Goal: Communication & Community: Answer question/provide support

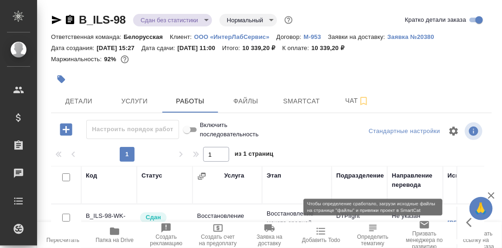
scroll to position [69, 0]
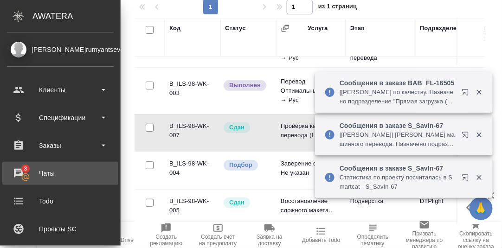
click at [20, 172] on div "Чаты" at bounding box center [60, 173] width 107 height 14
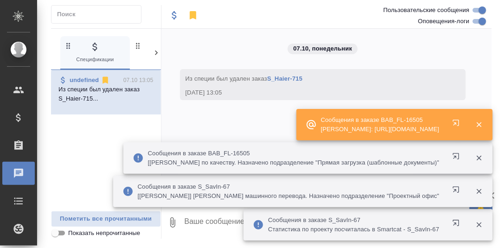
click at [156, 51] on icon at bounding box center [156, 52] width 9 height 9
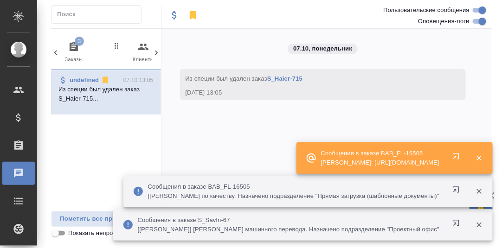
click at [76, 46] on icon "button" at bounding box center [74, 46] width 8 height 9
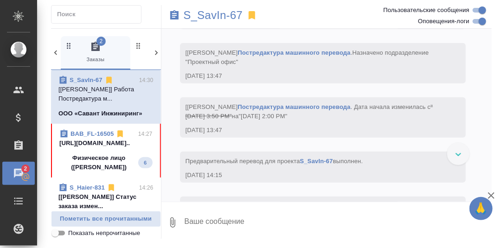
scroll to position [3853, 0]
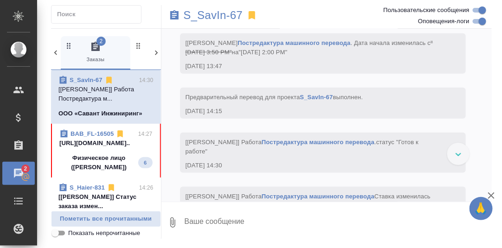
click at [100, 134] on link "BAB_FL-16505" at bounding box center [91, 133] width 43 height 7
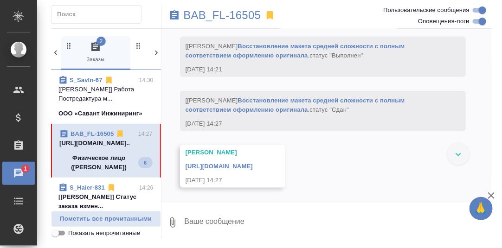
scroll to position [3051, 0]
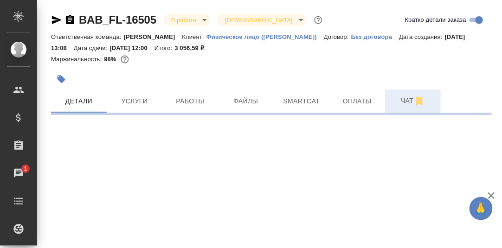
select select "RU"
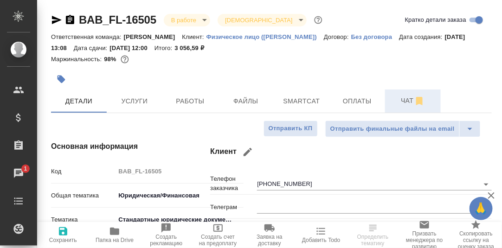
type textarea "x"
click at [409, 102] on span "Чат" at bounding box center [412, 101] width 45 height 12
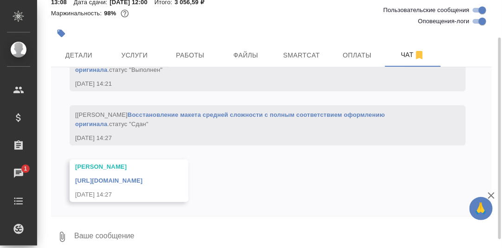
scroll to position [56, 0]
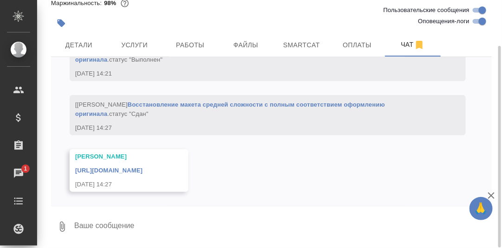
click at [267, 228] on textarea at bounding box center [282, 227] width 418 height 32
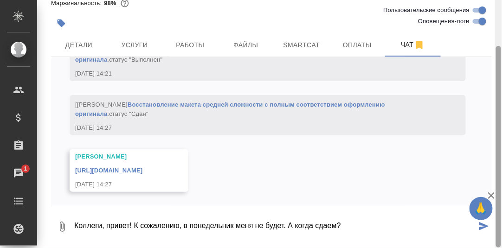
type textarea "Коллеги, привет! К сожалению, в понедельник меня не будет. А когда сдаем?"
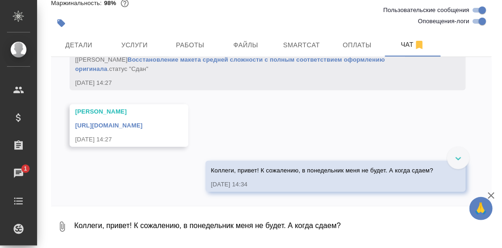
scroll to position [2935, 0]
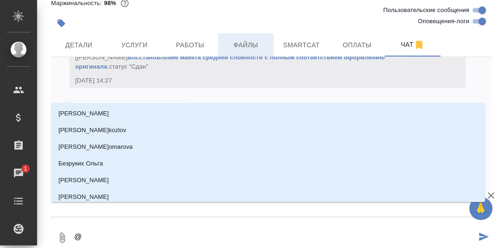
type textarea "@Т"
type input "Т"
type textarea "@Та"
type input "Та"
type textarea "@Тар"
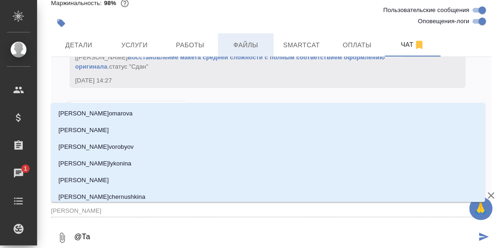
type input "Тар"
type textarea "@Тара"
type input "Тара"
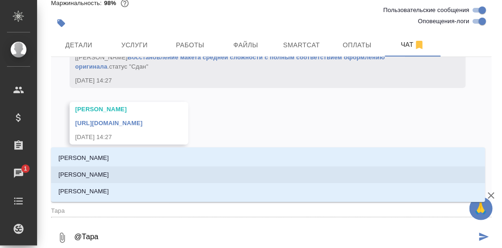
click at [109, 174] on p "Тарабановская Анастасия" at bounding box center [83, 174] width 51 height 9
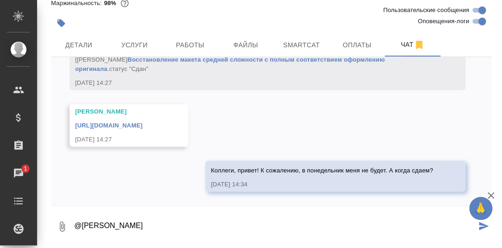
type textarea "@Тарабановская Анастасия"
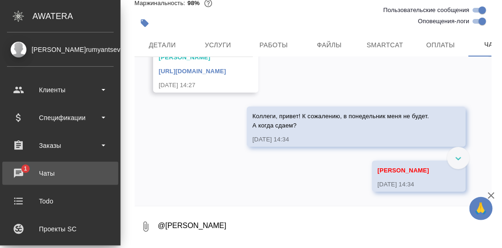
drag, startPoint x: 16, startPoint y: 171, endPoint x: 28, endPoint y: 172, distance: 11.6
click at [17, 171] on div "Чаты" at bounding box center [60, 173] width 107 height 14
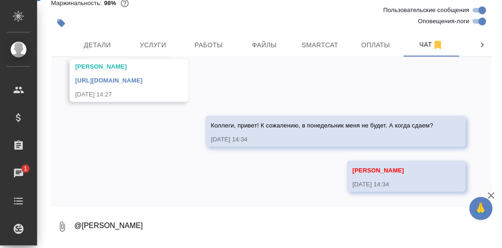
scroll to position [2980, 0]
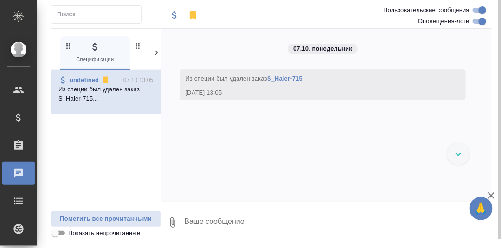
click at [155, 52] on icon at bounding box center [156, 52] width 9 height 9
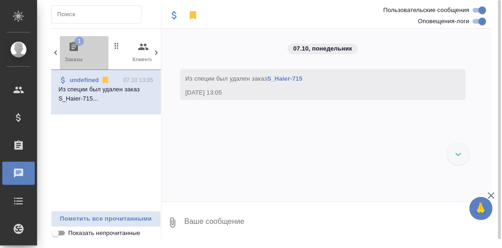
click at [74, 48] on icon "button" at bounding box center [73, 46] width 11 height 11
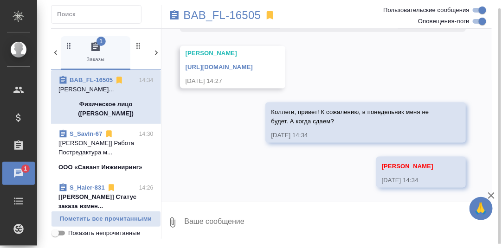
scroll to position [93, 0]
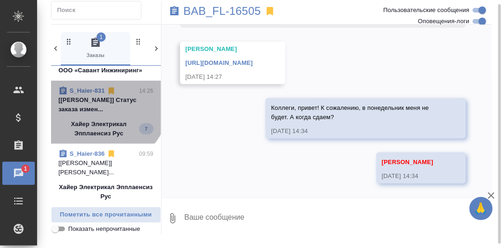
drag, startPoint x: 101, startPoint y: 100, endPoint x: 127, endPoint y: 120, distance: 32.7
click at [101, 100] on p "[Сергеева Анастасия] Статус заказа измен..." at bounding box center [105, 104] width 95 height 19
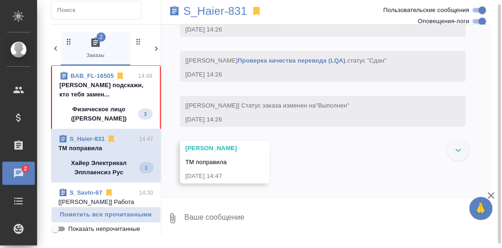
scroll to position [0, 0]
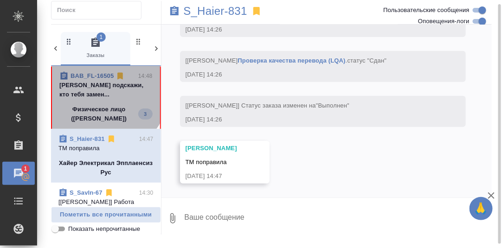
click at [104, 90] on p "Румянцева Дарья подскажи, кто тебя замен..." at bounding box center [105, 90] width 93 height 19
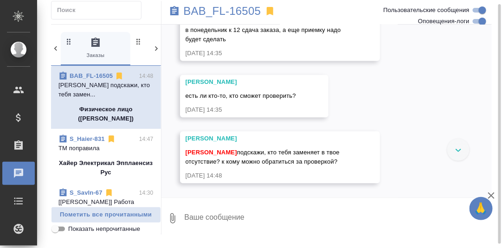
scroll to position [3348, 0]
click at [232, 220] on textarea at bounding box center [338, 219] width 308 height 32
click at [185, 216] on textarea "А готово когда будет?" at bounding box center [330, 219] width 293 height 32
click at [267, 217] on textarea "А готово когда будет?" at bounding box center [330, 219] width 293 height 32
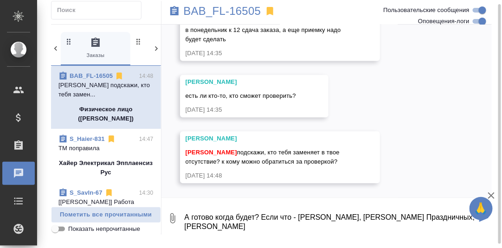
type textarea "А готово когда будет? Если что - Настя Пластинина, Оля Праздничных, Катя Катана…"
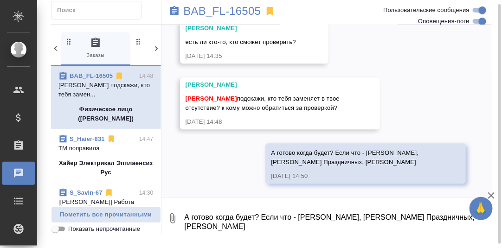
scroll to position [3402, 0]
click at [216, 153] on div "11.09, четверг [Москалец Алина] Статус заказа изменен на "ТЗ" 11.09.25, 13:15 […" at bounding box center [326, 111] width 331 height 173
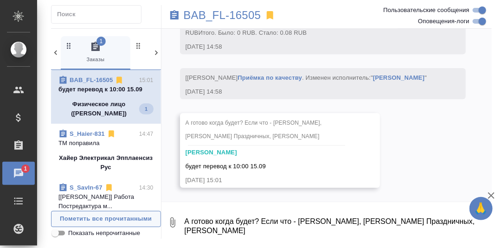
scroll to position [3653, 0]
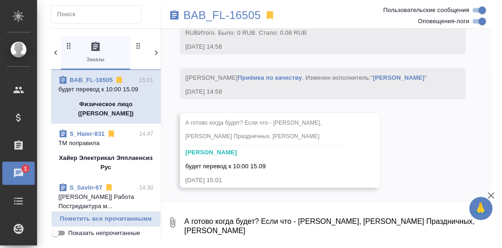
click at [219, 223] on textarea "А готово когда будет? Если что - Настя Пластинина, Оля Праздничных, Катя Катана…" at bounding box center [338, 223] width 308 height 32
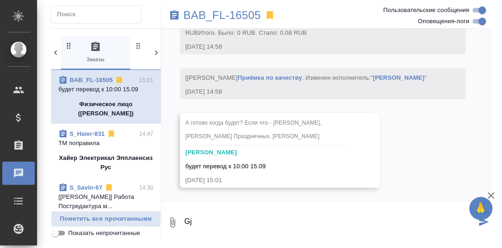
type textarea "G"
type textarea "Понятно, вряд ли смогу."
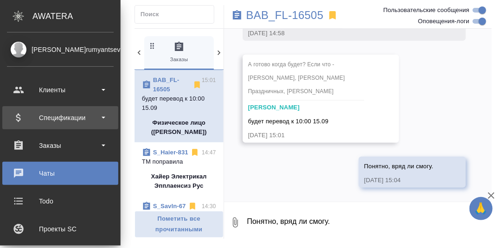
scroll to position [4041, 0]
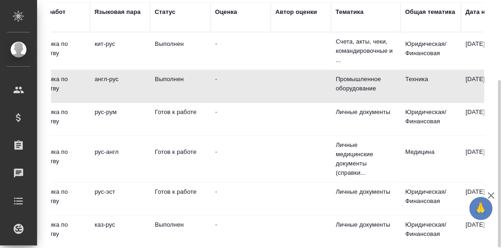
scroll to position [0, 338]
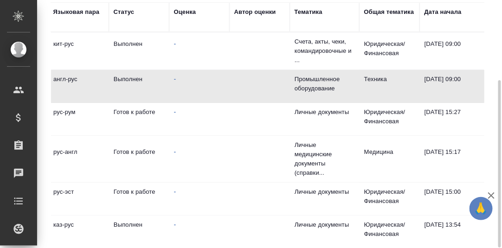
click at [317, 13] on div "Тематика" at bounding box center [308, 11] width 28 height 9
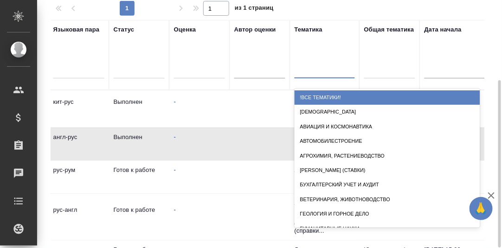
click at [310, 68] on div at bounding box center [324, 68] width 60 height 13
click at [376, 76] on div at bounding box center [389, 70] width 51 height 18
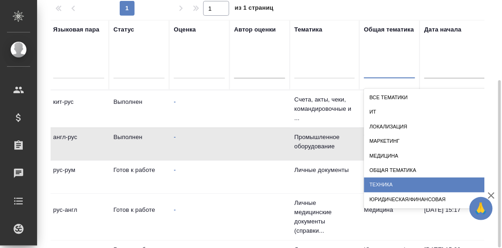
click at [394, 181] on div "Техника" at bounding box center [456, 185] width 185 height 14
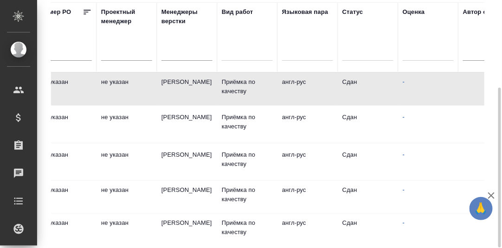
scroll to position [0, 0]
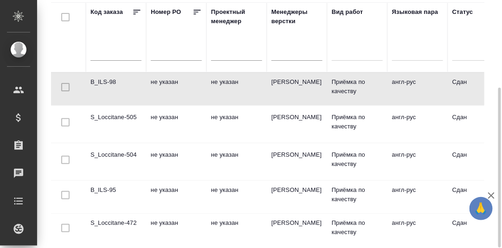
click at [112, 116] on td "S_Loccitane-505" at bounding box center [116, 124] width 60 height 32
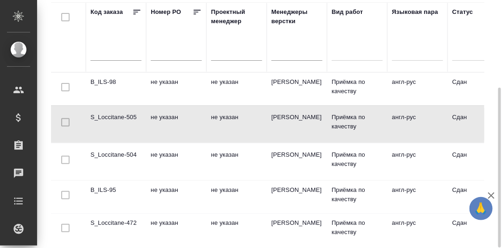
click at [112, 117] on td "S_Loccitane-505" at bounding box center [116, 124] width 60 height 32
click at [110, 115] on td "S_Loccitane-505" at bounding box center [116, 124] width 60 height 32
click at [112, 220] on td "S_Loccitane-472" at bounding box center [116, 230] width 60 height 32
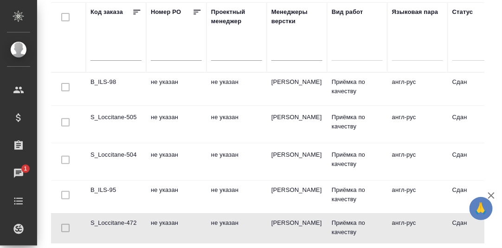
click at [116, 221] on td "S_Loccitane-472" at bounding box center [116, 230] width 60 height 32
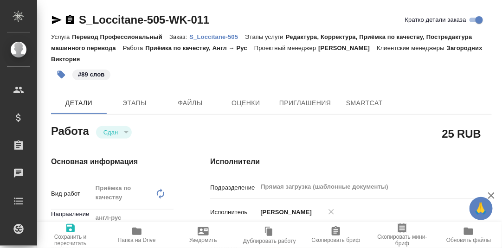
type textarea "x"
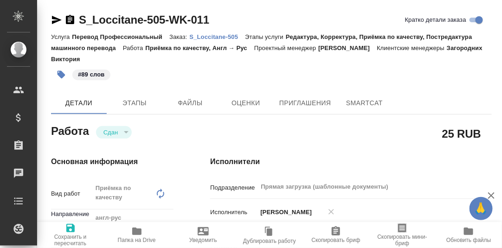
type textarea "x"
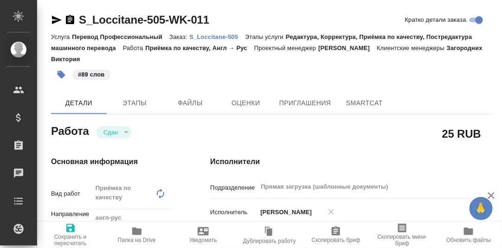
type textarea "x"
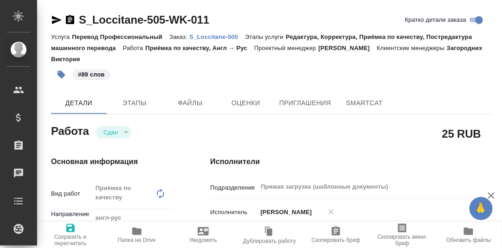
type textarea "x"
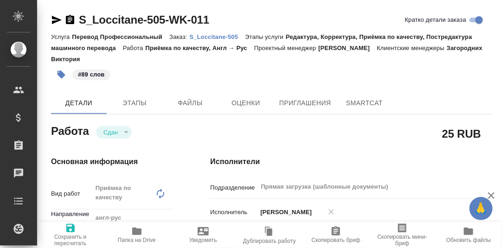
type textarea "x"
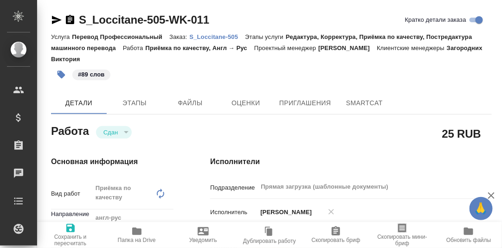
type textarea "x"
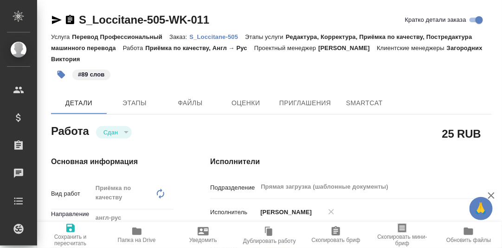
type textarea "x"
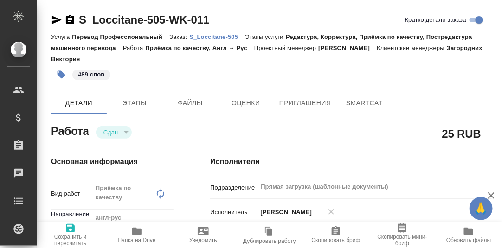
type textarea "x"
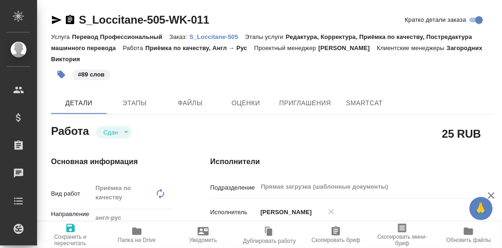
type textarea "x"
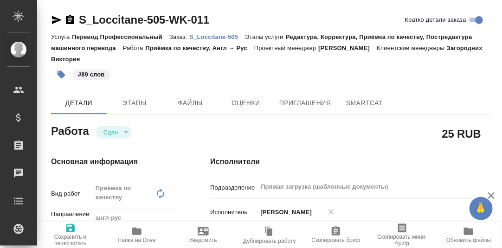
type textarea "x"
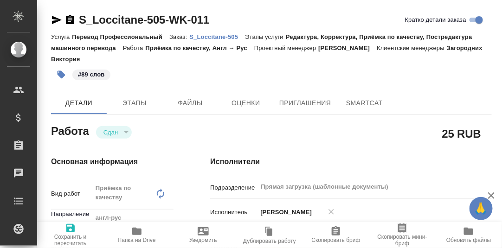
type textarea "x"
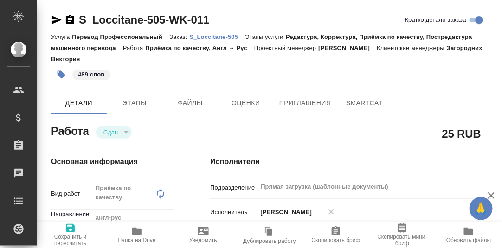
type textarea "x"
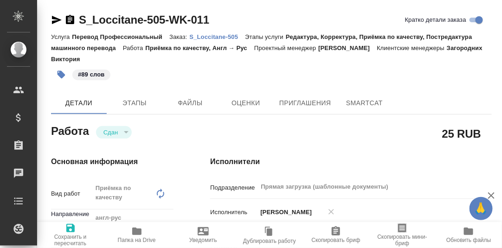
click at [217, 38] on p "S_Loccitane-505" at bounding box center [218, 36] width 56 height 7
type textarea "x"
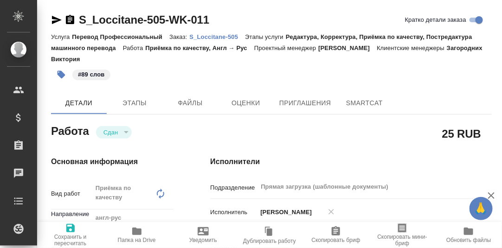
type textarea "x"
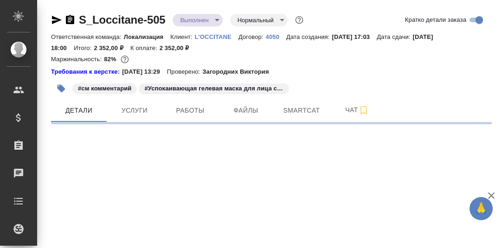
select select "RU"
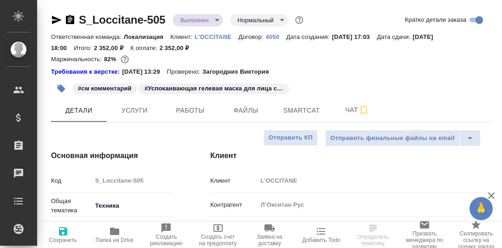
type textarea "x"
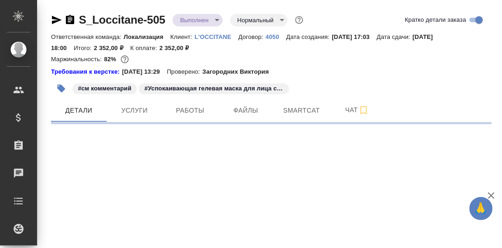
select select "RU"
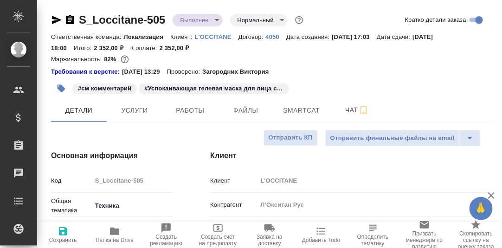
type textarea "x"
click at [303, 109] on span "Smartcat" at bounding box center [301, 111] width 45 height 12
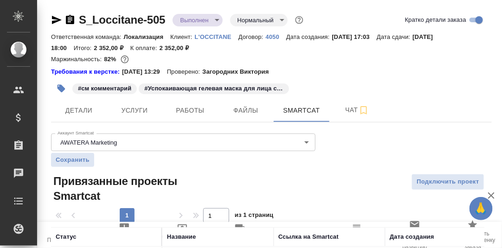
scroll to position [62, 0]
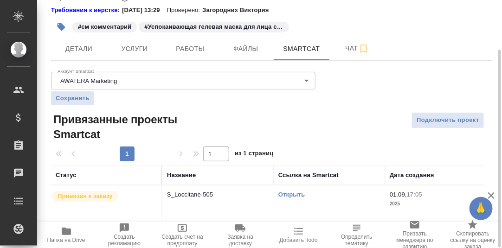
click at [289, 193] on link "Открыть" at bounding box center [291, 194] width 26 height 7
click at [65, 232] on icon "button" at bounding box center [66, 231] width 9 height 7
drag, startPoint x: 128, startPoint y: 48, endPoint x: 135, endPoint y: 52, distance: 7.7
click at [129, 48] on span "Услуги" at bounding box center [134, 49] width 45 height 12
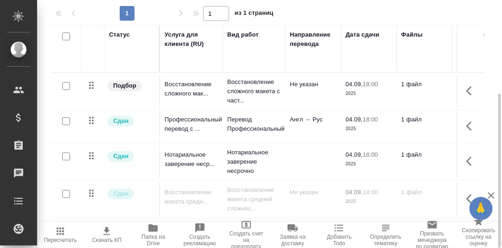
scroll to position [57, 0]
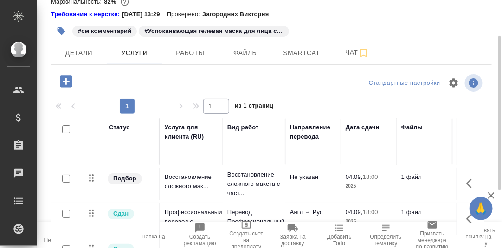
click at [64, 80] on icon "button" at bounding box center [66, 81] width 12 height 12
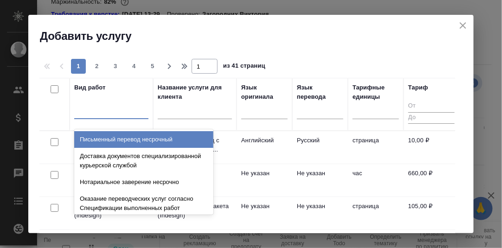
click at [108, 111] on div at bounding box center [111, 109] width 74 height 13
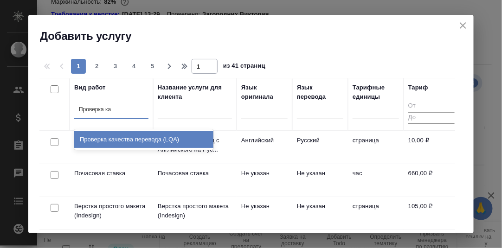
type input "Проверка кач"
click at [115, 142] on div "Проверка качества перевода (LQA)" at bounding box center [143, 139] width 139 height 17
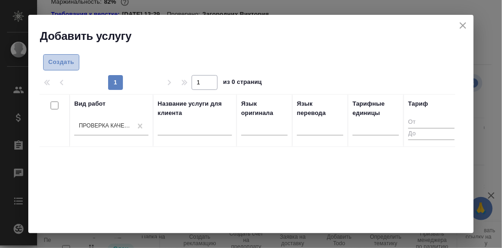
click at [66, 63] on span "Создать" at bounding box center [61, 62] width 26 height 11
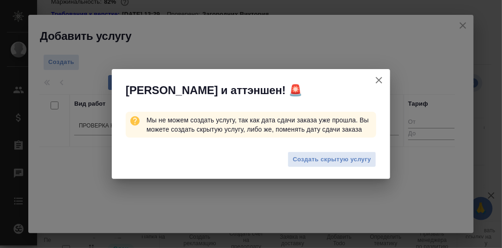
click at [311, 161] on span "Создать скрытую услугу" at bounding box center [332, 159] width 78 height 11
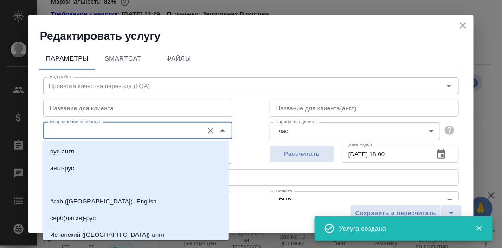
click at [101, 131] on input "Направление перевода" at bounding box center [122, 130] width 153 height 11
click at [60, 169] on p "англ-рус" at bounding box center [62, 168] width 24 height 9
type input "англ-рус"
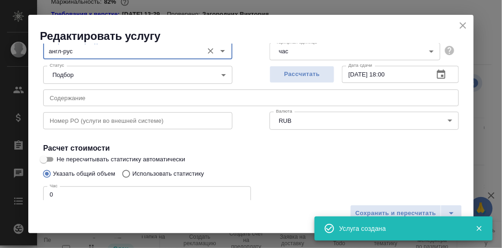
scroll to position [93, 0]
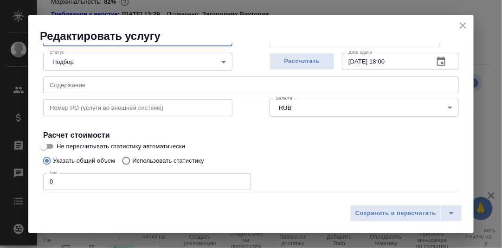
click at [435, 60] on icon "button" at bounding box center [440, 61] width 11 height 11
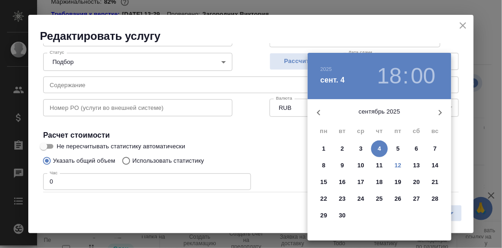
click at [399, 164] on p "12" at bounding box center [397, 165] width 7 height 9
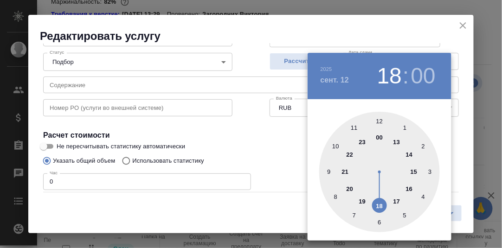
click at [414, 171] on div at bounding box center [379, 172] width 121 height 121
type input "[DATE] 15:00"
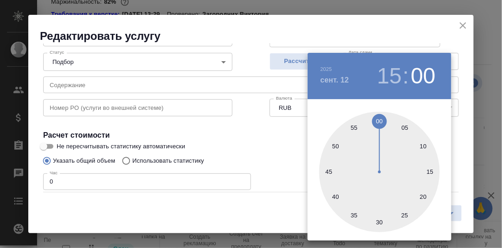
click at [458, 128] on div at bounding box center [251, 124] width 502 height 248
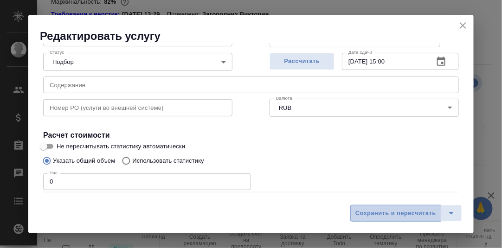
click at [415, 215] on span "Сохранить и пересчитать" at bounding box center [395, 213] width 81 height 11
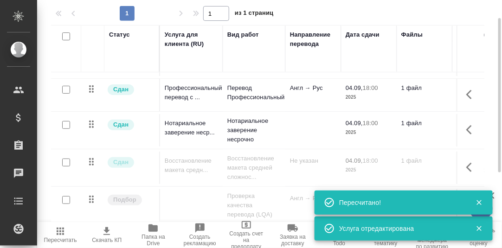
scroll to position [37, 0]
click at [481, 203] on icon "button" at bounding box center [479, 202] width 8 height 8
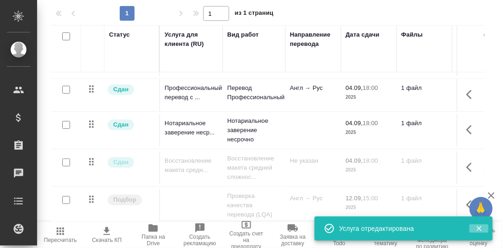
click at [479, 229] on icon "button" at bounding box center [478, 228] width 5 height 5
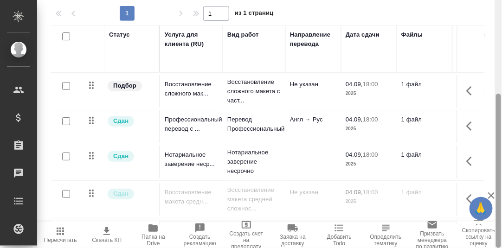
scroll to position [57, 0]
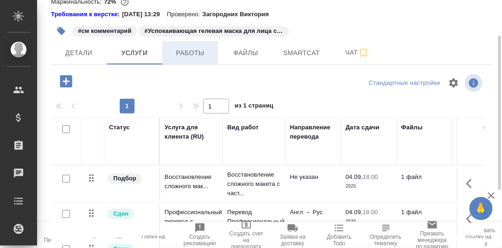
click at [200, 49] on span "Работы" at bounding box center [190, 53] width 45 height 12
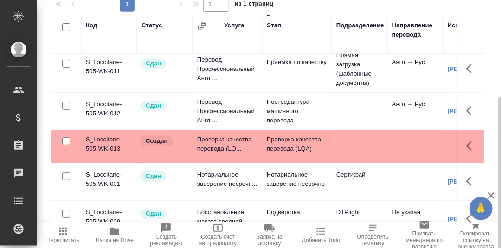
scroll to position [83, 0]
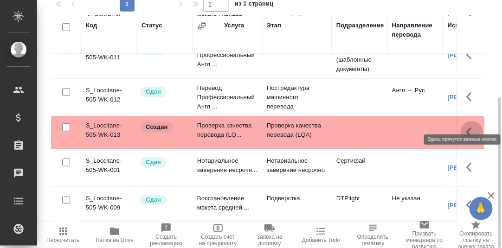
click at [466, 127] on icon "button" at bounding box center [469, 131] width 6 height 9
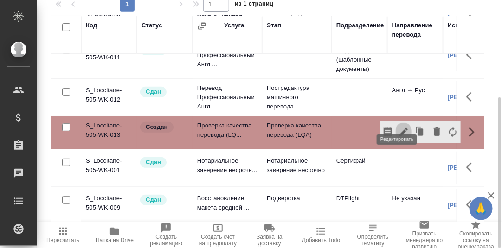
click at [399, 128] on icon "button" at bounding box center [403, 132] width 8 height 8
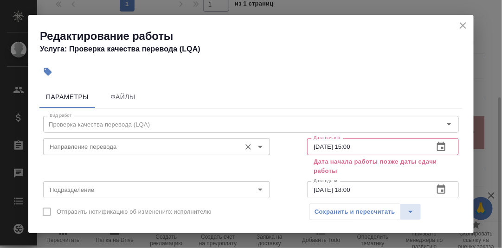
click at [91, 146] on input "Направление перевода" at bounding box center [141, 146] width 190 height 11
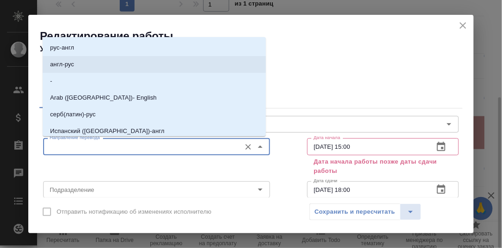
click at [83, 62] on li "англ-рус" at bounding box center [154, 64] width 223 height 17
type input "англ-рус"
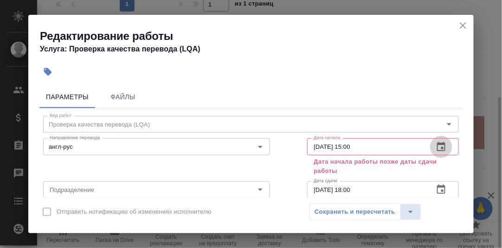
click at [437, 147] on icon "button" at bounding box center [441, 146] width 8 height 9
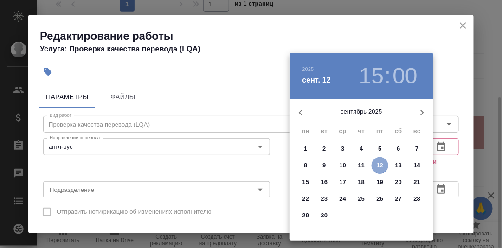
click at [379, 167] on p "12" at bounding box center [379, 165] width 7 height 9
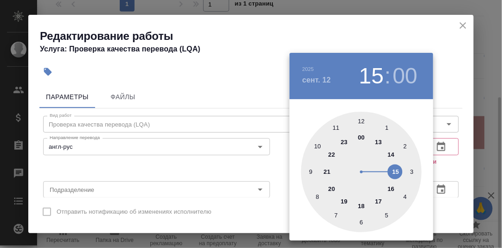
click at [378, 142] on div at bounding box center [361, 172] width 121 height 121
type input "[DATE] 13:00"
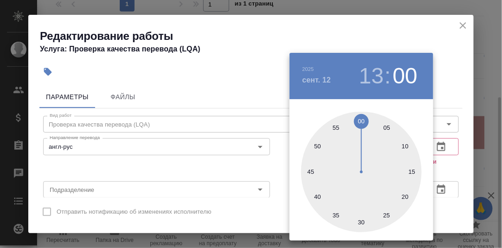
click at [465, 143] on div at bounding box center [251, 124] width 502 height 248
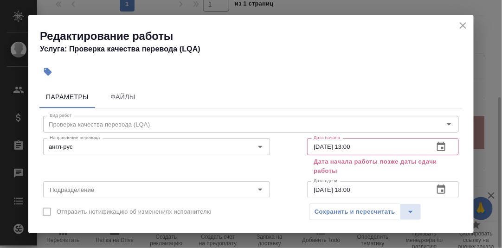
click at [437, 190] on icon "button" at bounding box center [441, 188] width 8 height 9
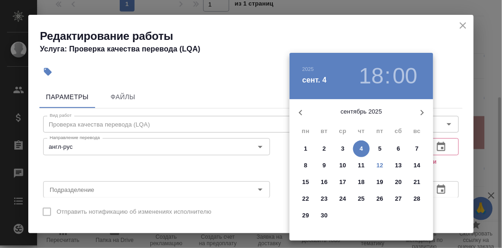
click at [380, 165] on p "12" at bounding box center [379, 165] width 7 height 9
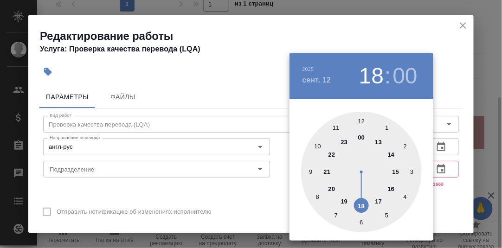
drag, startPoint x: 395, startPoint y: 172, endPoint x: 450, endPoint y: 168, distance: 54.4
click at [396, 172] on div at bounding box center [361, 172] width 121 height 121
type input "[DATE] 15:00"
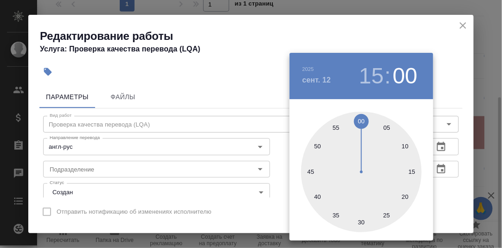
click at [457, 190] on div at bounding box center [251, 124] width 502 height 248
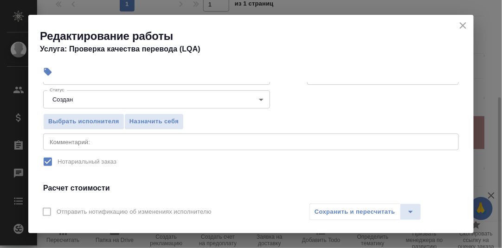
scroll to position [139, 0]
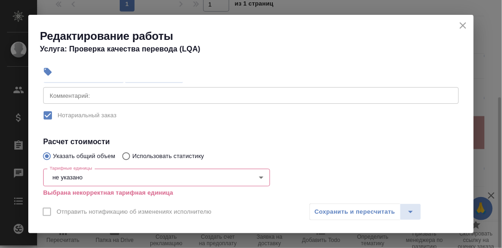
click at [84, 95] on textarea at bounding box center [251, 95] width 402 height 7
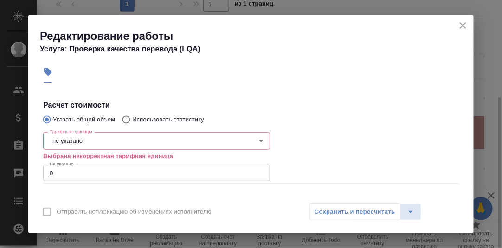
scroll to position [185, 0]
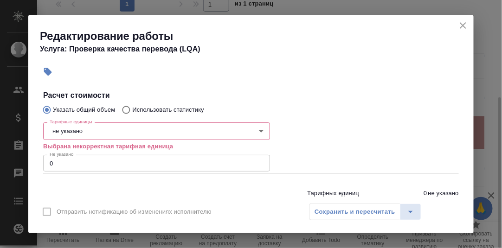
type textarea "Проверка [PERSON_NAME] [PERSON_NAME]."
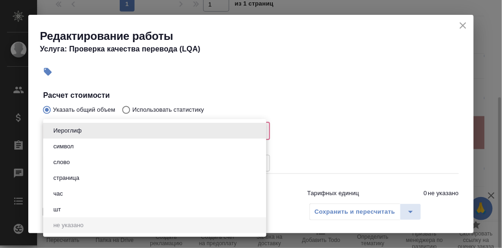
click at [97, 126] on body "🙏 .cls-1 fill:#fff; AWATERA [PERSON_NAME] d.rumyantseva Клиенты Спецификации За…" at bounding box center [251, 124] width 502 height 248
click at [70, 197] on li "час" at bounding box center [154, 194] width 223 height 16
type input "5a8b1489cc6b4906c91bfd93"
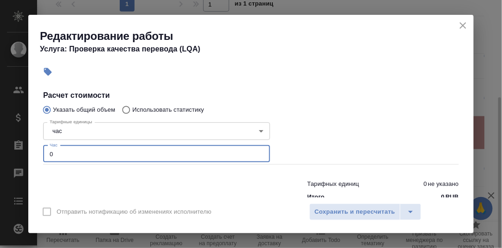
click at [71, 154] on input "0" at bounding box center [156, 154] width 227 height 17
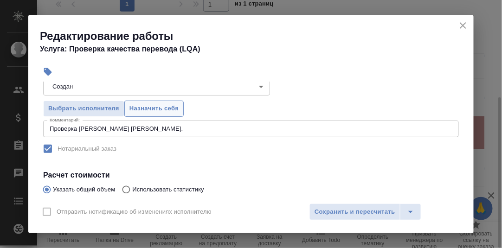
scroll to position [93, 0]
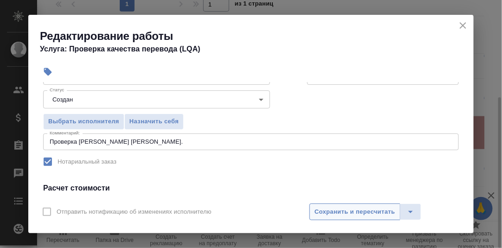
type input "0.25"
click at [346, 212] on span "Сохранить и пересчитать" at bounding box center [354, 212] width 81 height 11
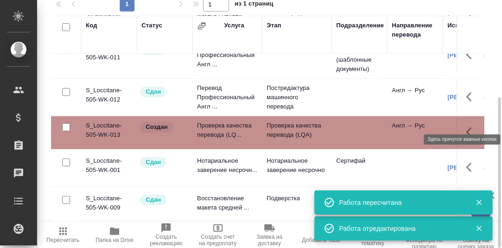
click at [466, 127] on icon "button" at bounding box center [469, 131] width 6 height 9
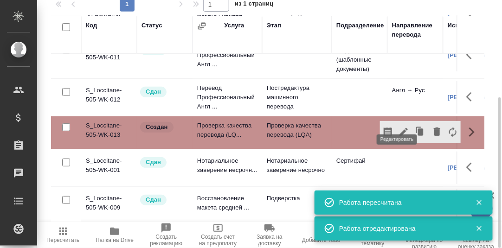
click at [399, 128] on icon "button" at bounding box center [403, 132] width 8 height 8
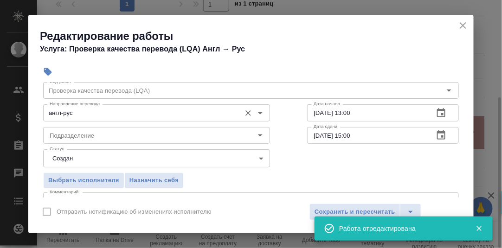
scroll to position [46, 0]
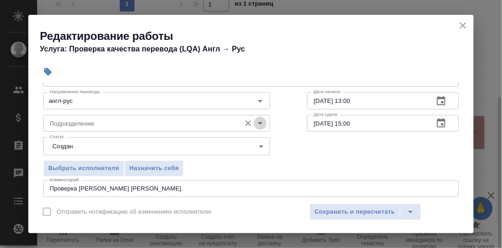
click at [254, 123] on icon "Open" at bounding box center [259, 123] width 11 height 11
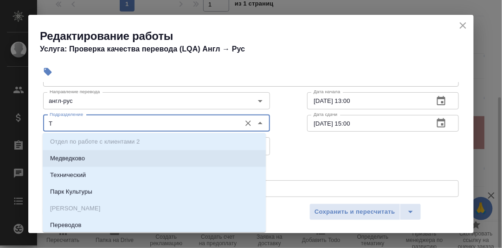
scroll to position [0, 0]
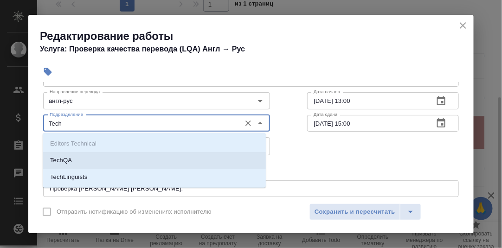
click at [77, 161] on li "TechQA" at bounding box center [154, 160] width 223 height 17
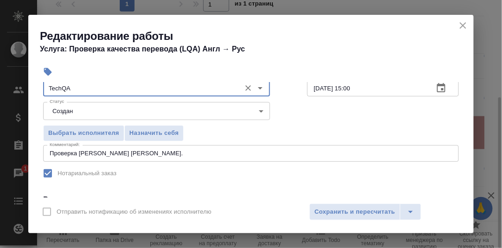
scroll to position [93, 0]
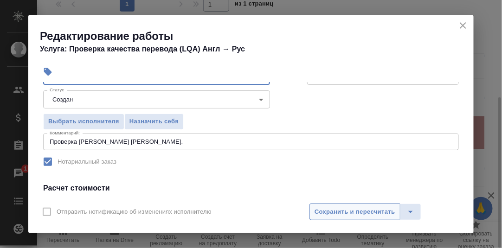
type input "TechQA"
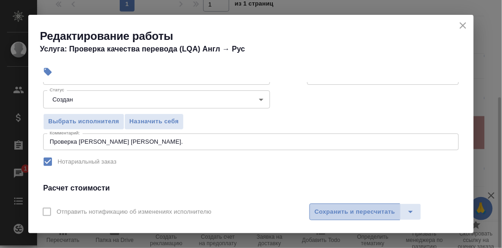
click at [352, 211] on span "Сохранить и пересчитать" at bounding box center [354, 212] width 81 height 11
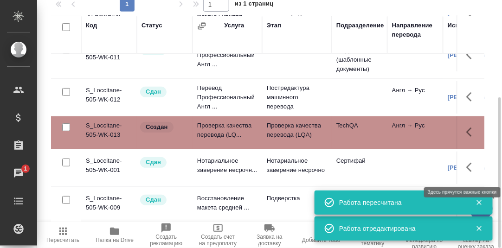
scroll to position [83, 0]
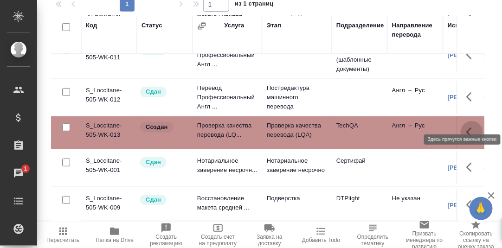
click at [466, 127] on icon "button" at bounding box center [471, 132] width 11 height 11
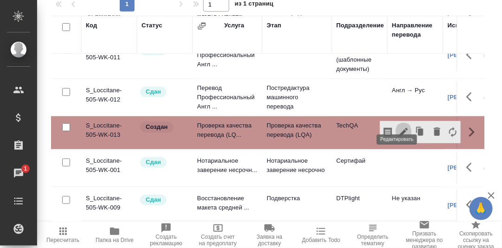
click at [399, 128] on icon "button" at bounding box center [403, 132] width 8 height 8
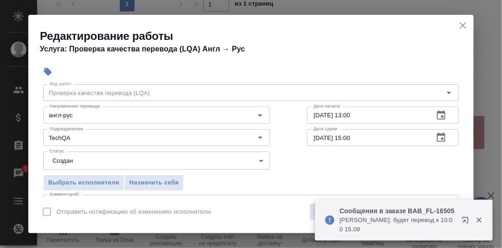
scroll to position [46, 0]
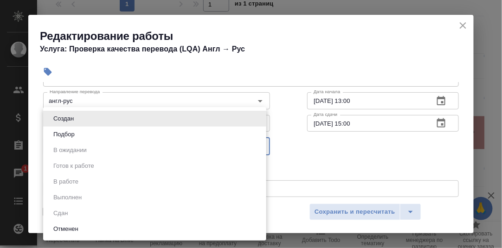
click at [254, 146] on body "🙏 .cls-1 fill:#fff; AWATERA Румянцева Дарья d.rumyantseva Клиенты Спецификации …" at bounding box center [251, 124] width 502 height 248
click at [319, 142] on div at bounding box center [251, 124] width 502 height 248
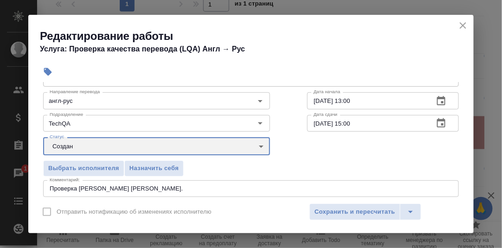
scroll to position [93, 0]
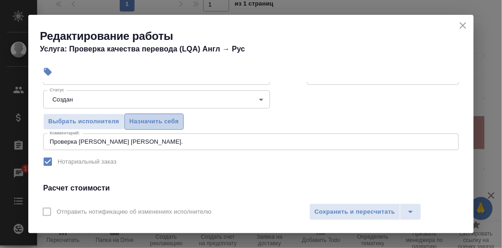
click at [165, 120] on span "Назначить себя" at bounding box center [153, 121] width 49 height 11
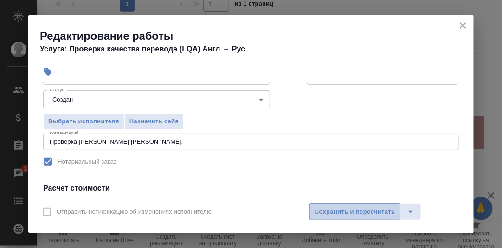
click at [358, 210] on span "Сохранить и пересчитать" at bounding box center [354, 212] width 81 height 11
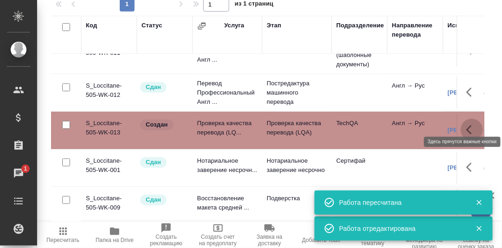
click at [466, 124] on icon "button" at bounding box center [471, 129] width 11 height 11
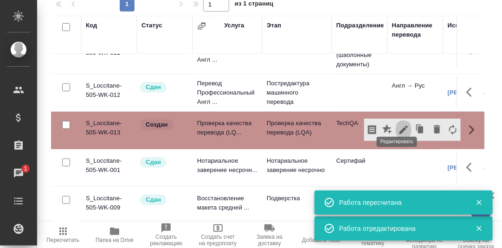
click at [399, 126] on icon "button" at bounding box center [403, 130] width 8 height 8
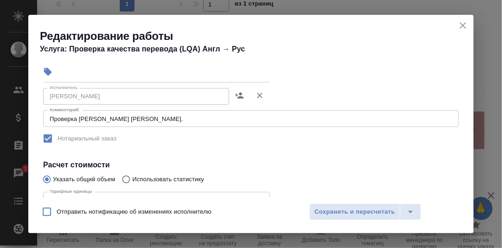
scroll to position [127, 0]
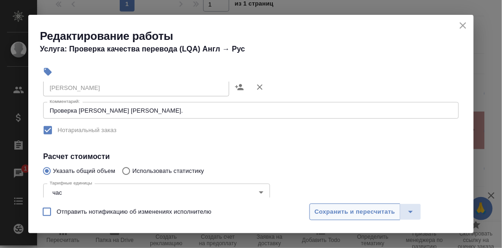
click at [349, 213] on span "Сохранить и пересчитать" at bounding box center [354, 212] width 81 height 11
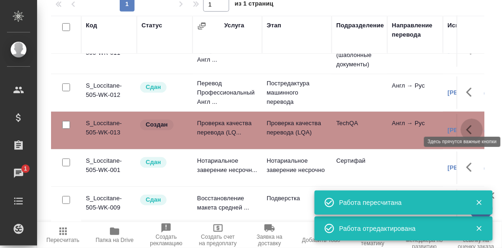
click at [466, 124] on icon "button" at bounding box center [471, 129] width 11 height 11
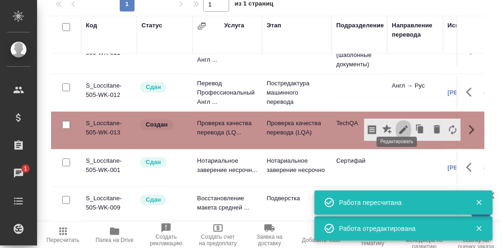
click at [399, 126] on icon "button" at bounding box center [403, 130] width 8 height 8
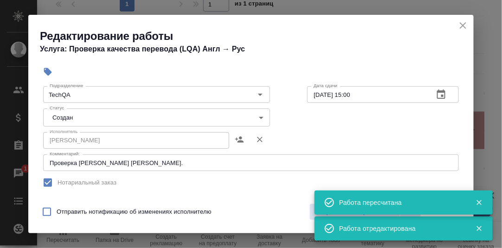
scroll to position [93, 0]
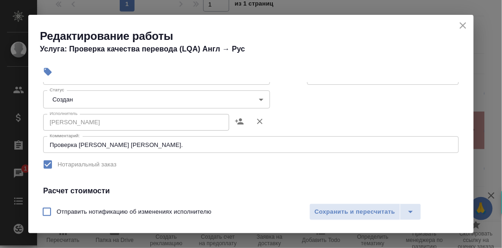
click at [258, 98] on body "🙏 .cls-1 fill:#fff; AWATERA Румянцева Дарья d.rumyantseva Клиенты Спецификации …" at bounding box center [251, 124] width 502 height 248
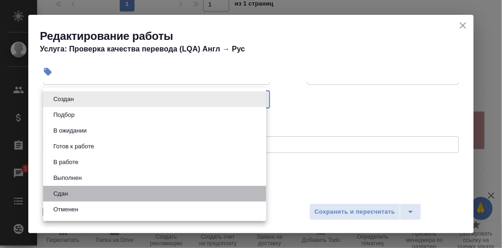
click at [88, 193] on li "Сдан" at bounding box center [154, 194] width 223 height 16
type input "closed"
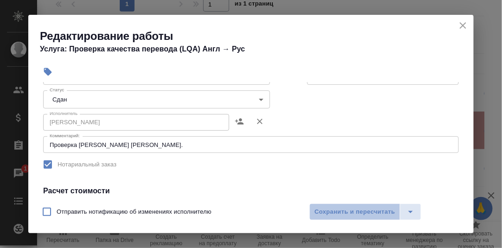
drag, startPoint x: 344, startPoint y: 211, endPoint x: 295, endPoint y: 195, distance: 52.2
click at [343, 211] on span "Сохранить и пересчитать" at bounding box center [354, 212] width 81 height 11
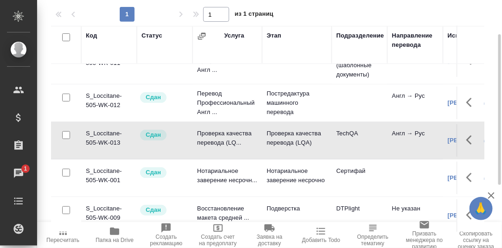
scroll to position [159, 0]
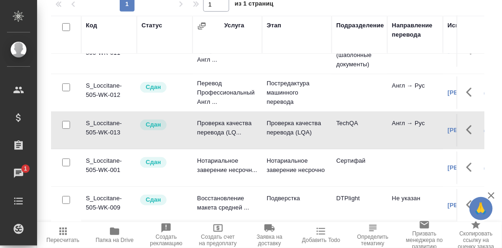
drag, startPoint x: 191, startPoint y: 222, endPoint x: 241, endPoint y: 228, distance: 50.9
click at [241, 228] on div "Пересчитать Папка на Drive Создать рекламацию Создать счет на предоплату Заявка…" at bounding box center [269, 235] width 464 height 26
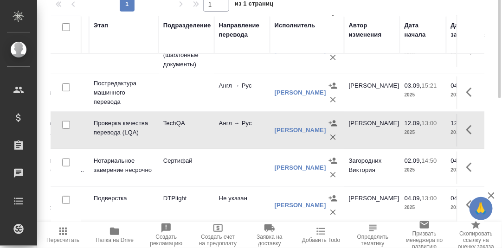
scroll to position [67, 0]
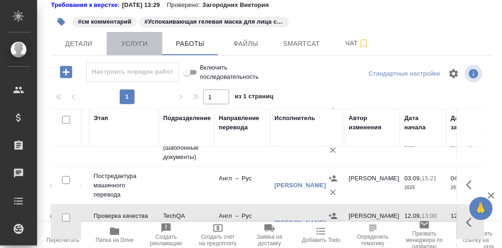
drag, startPoint x: 135, startPoint y: 43, endPoint x: 146, endPoint y: 48, distance: 11.2
click at [135, 43] on span "Услуги" at bounding box center [134, 44] width 45 height 12
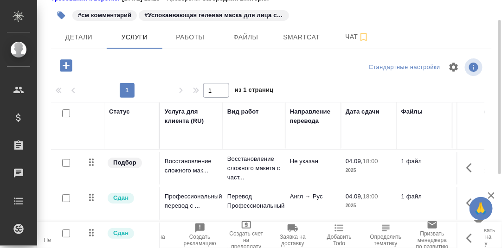
scroll to position [57, 0]
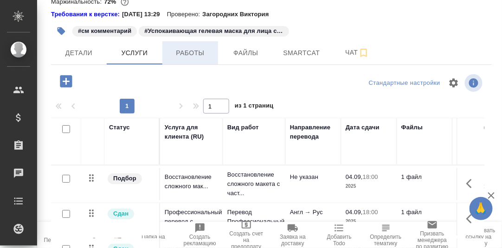
click at [190, 54] on span "Работы" at bounding box center [190, 53] width 45 height 12
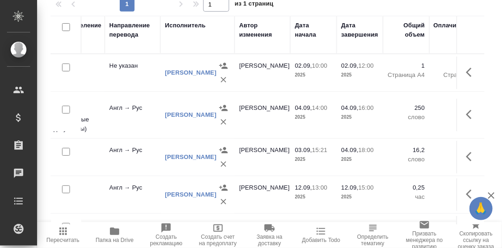
scroll to position [0, 288]
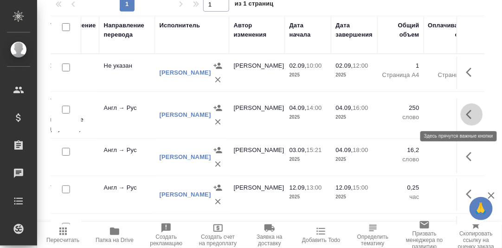
click at [466, 114] on icon "button" at bounding box center [471, 114] width 11 height 11
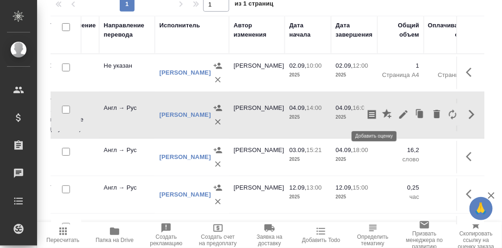
click at [382, 115] on icon "button" at bounding box center [386, 113] width 9 height 9
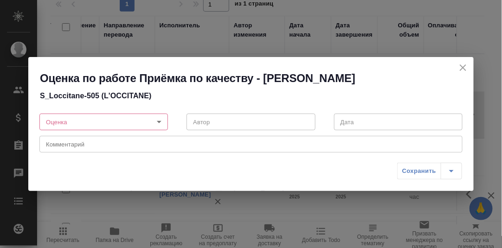
click at [159, 121] on body "🙏 .cls-1 fill:#fff; AWATERA Румянцева Дарья d.rumyantseva Клиенты Спецификации …" at bounding box center [251, 124] width 502 height 248
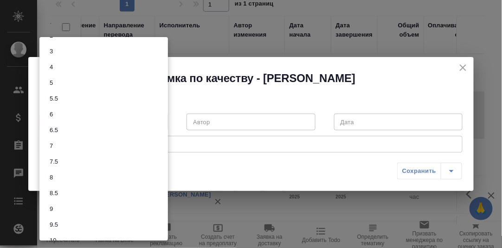
scroll to position [40, 0]
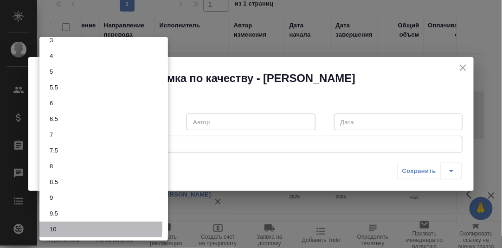
click at [72, 226] on li "10" at bounding box center [103, 230] width 128 height 16
type input "10"
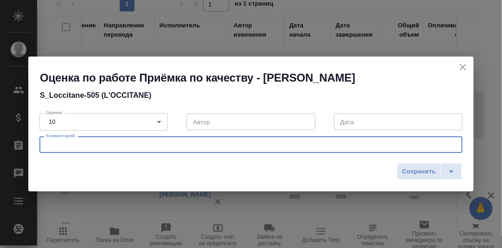
click at [84, 142] on textarea at bounding box center [251, 144] width 410 height 7
type textarea "Ошибок не обнаружено"
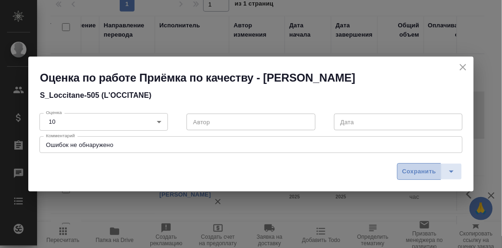
drag, startPoint x: 424, startPoint y: 169, endPoint x: 416, endPoint y: 165, distance: 9.5
click at [424, 170] on span "Сохранить" at bounding box center [419, 171] width 34 height 11
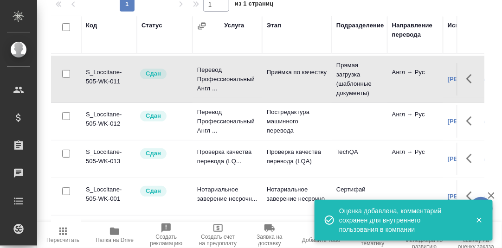
scroll to position [88, 0]
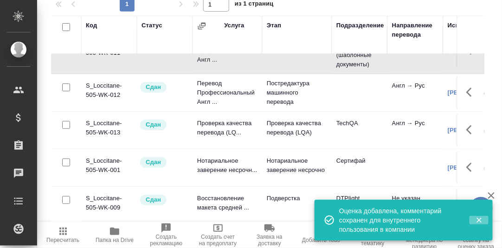
click at [480, 220] on icon "button" at bounding box center [479, 220] width 8 height 8
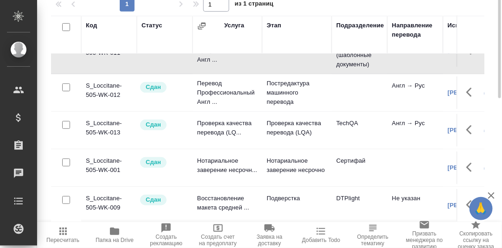
scroll to position [0, 0]
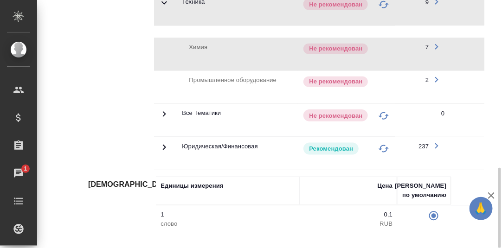
click at [162, 141] on icon at bounding box center [164, 146] width 11 height 11
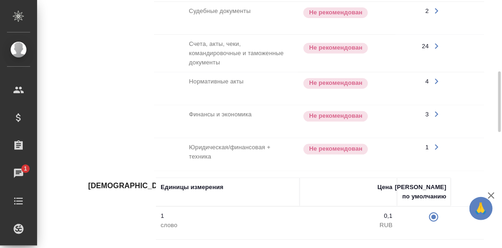
scroll to position [532, 0]
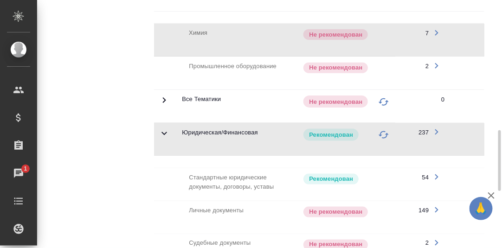
click at [165, 131] on icon at bounding box center [164, 132] width 11 height 11
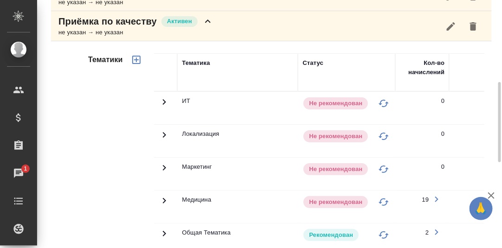
scroll to position [161, 0]
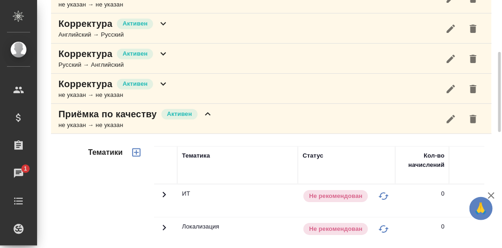
click at [206, 115] on icon at bounding box center [207, 113] width 11 height 11
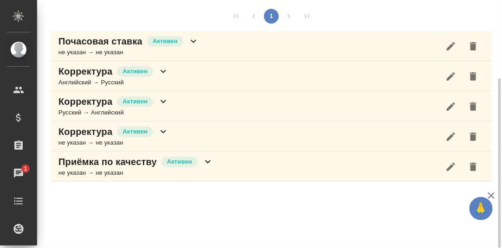
scroll to position [67, 0]
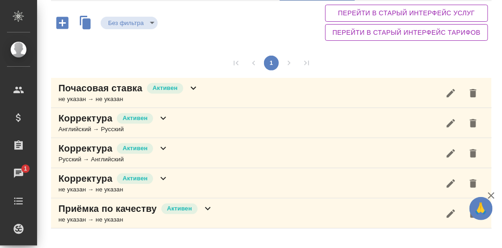
click at [162, 116] on icon at bounding box center [163, 118] width 11 height 11
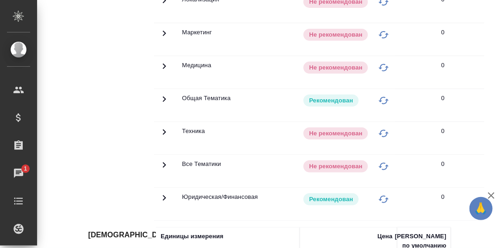
scroll to position [0, 0]
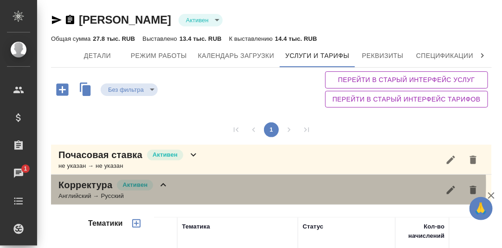
click at [164, 184] on icon at bounding box center [163, 184] width 11 height 11
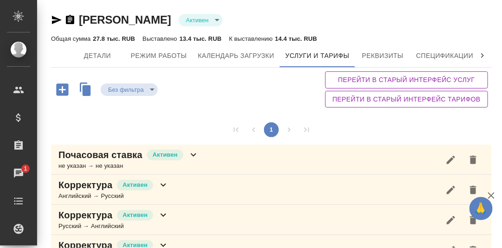
scroll to position [46, 0]
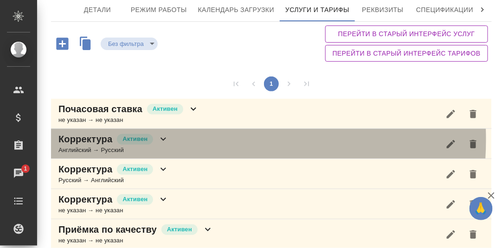
click at [161, 138] on icon at bounding box center [163, 139] width 11 height 11
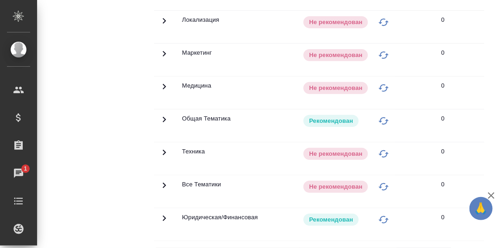
scroll to position [139, 0]
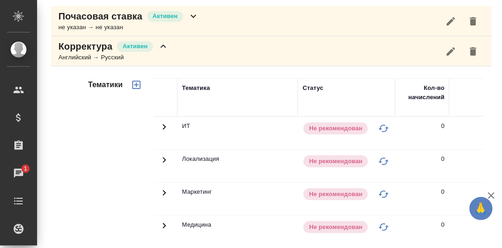
click at [165, 43] on icon at bounding box center [163, 46] width 11 height 11
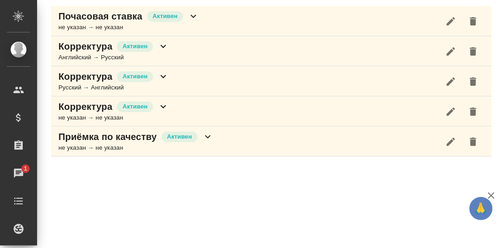
click at [164, 75] on icon at bounding box center [163, 76] width 6 height 3
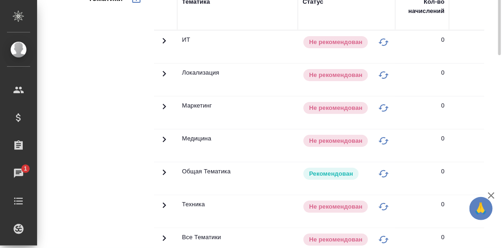
scroll to position [70, 0]
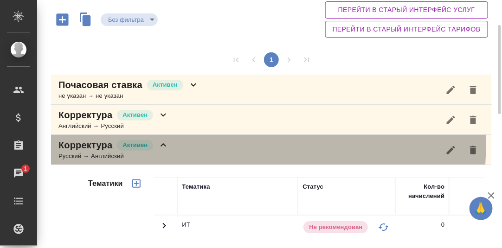
click at [165, 143] on icon at bounding box center [163, 145] width 11 height 11
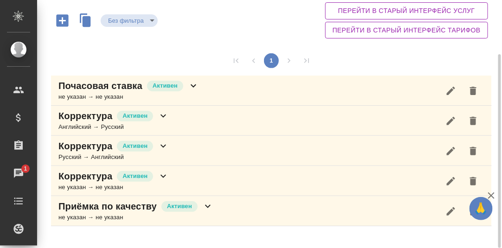
scroll to position [69, 0]
click at [163, 177] on icon at bounding box center [163, 176] width 11 height 11
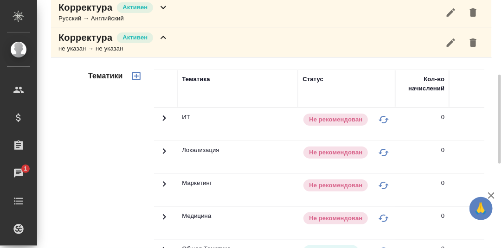
scroll to position [161, 0]
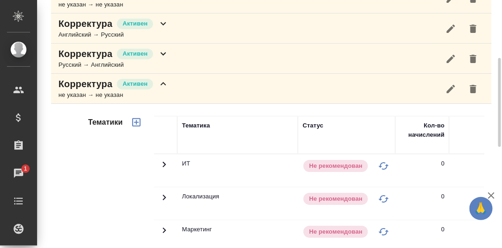
click at [161, 83] on icon at bounding box center [163, 83] width 11 height 11
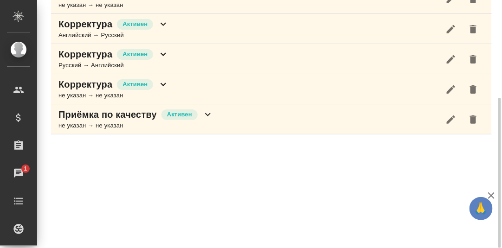
scroll to position [161, 0]
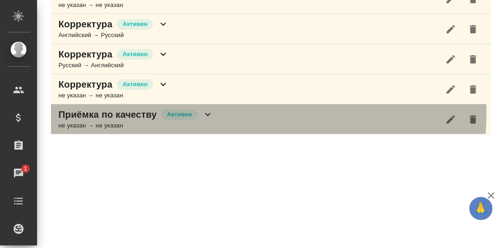
click at [207, 111] on icon at bounding box center [207, 114] width 11 height 11
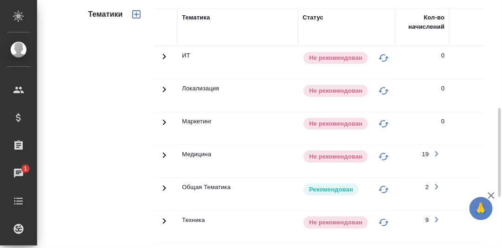
scroll to position [392, 0]
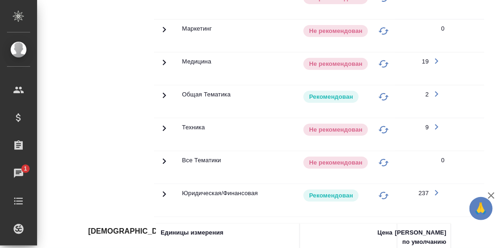
click at [164, 189] on icon at bounding box center [164, 194] width 11 height 11
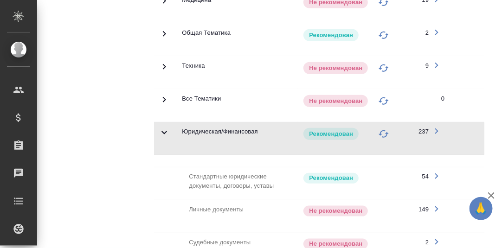
scroll to position [408, 0]
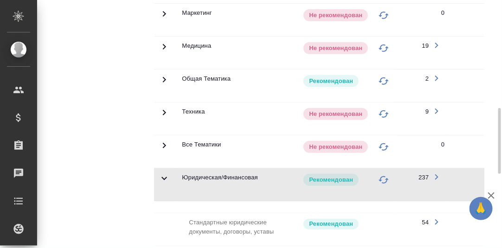
click at [159, 74] on icon at bounding box center [164, 79] width 11 height 11
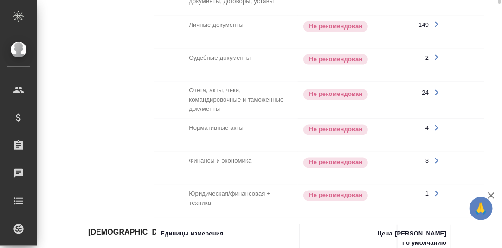
scroll to position [453, 0]
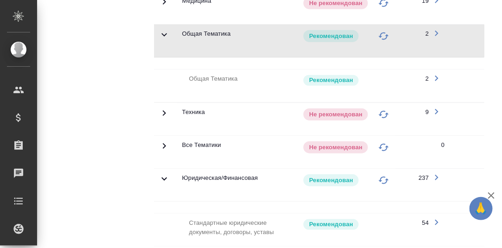
click at [163, 178] on icon at bounding box center [164, 179] width 6 height 3
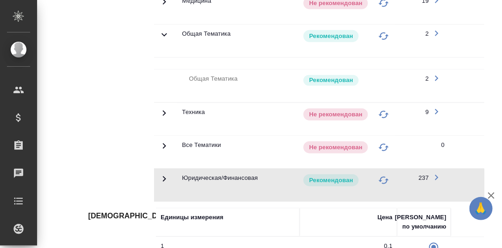
click at [161, 108] on icon at bounding box center [164, 113] width 11 height 11
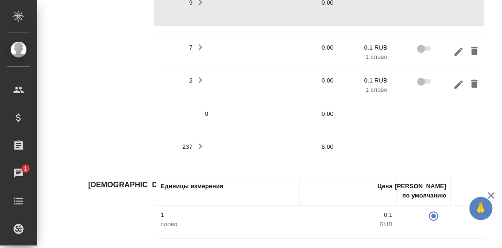
scroll to position [0, 256]
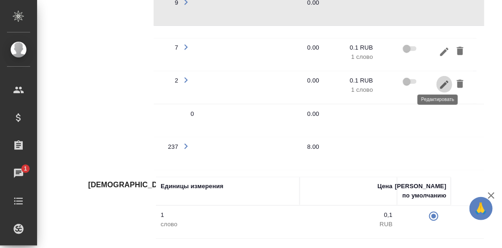
click at [439, 81] on icon "button" at bounding box center [444, 84] width 11 height 11
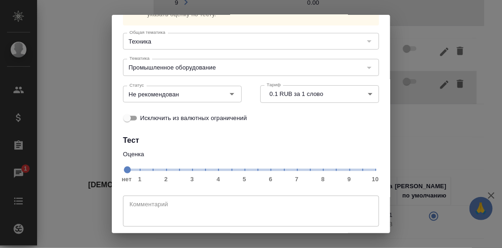
scroll to position [85, 0]
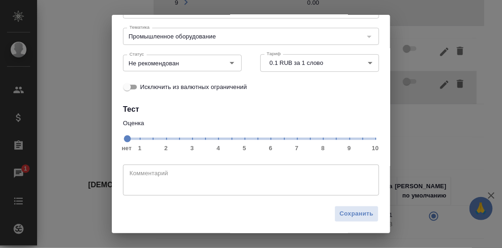
click at [345, 140] on span "нет 1 2 3 4 5 6 7 8 9 10" at bounding box center [251, 138] width 248 height 13
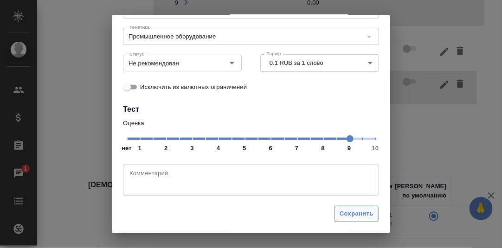
click at [352, 210] on span "Сохранить" at bounding box center [356, 214] width 34 height 11
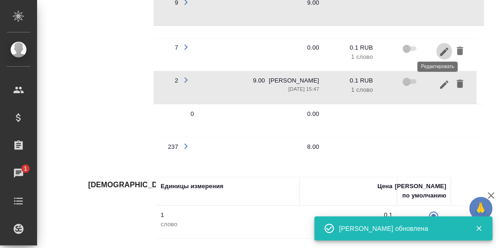
click at [439, 49] on icon "button" at bounding box center [444, 51] width 11 height 11
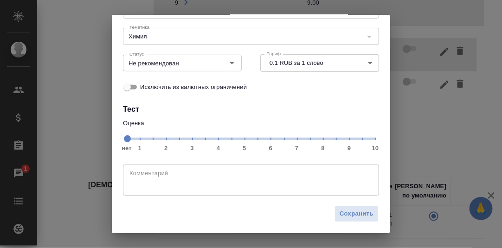
click at [343, 140] on span "нет 1 2 3 4 5 6 7 8 9 10" at bounding box center [251, 138] width 248 height 13
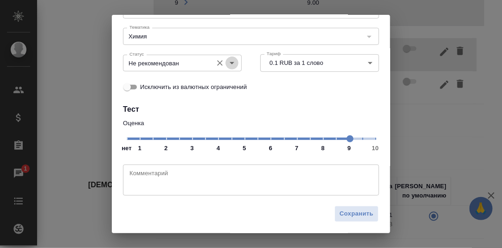
click at [229, 63] on icon "Open" at bounding box center [231, 63] width 5 height 2
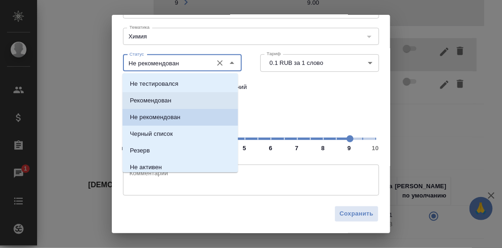
click at [146, 101] on p "Рекомендован" at bounding box center [150, 100] width 41 height 9
type input "Рекомендован"
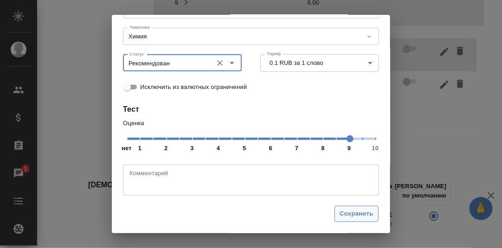
click at [351, 213] on span "Сохранить" at bounding box center [356, 214] width 34 height 11
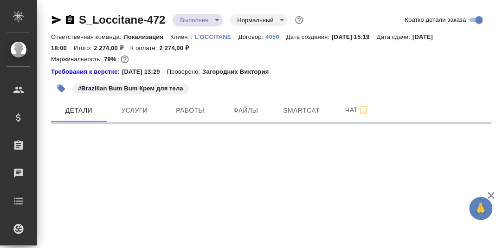
select select "RU"
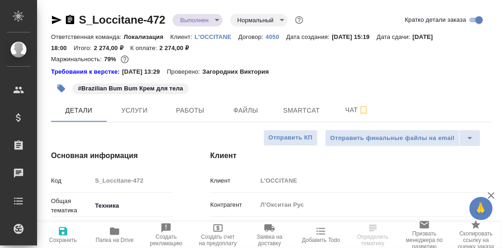
type textarea "x"
type input "[PERSON_NAME]"
type input "Загородних Виктория"
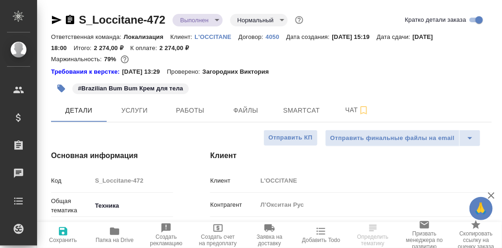
type textarea "x"
type input "[PERSON_NAME]"
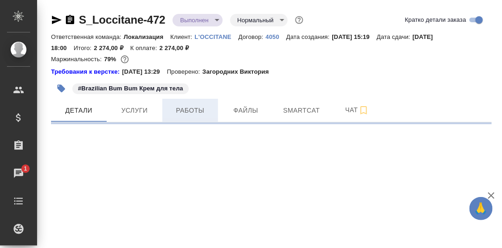
select select "RU"
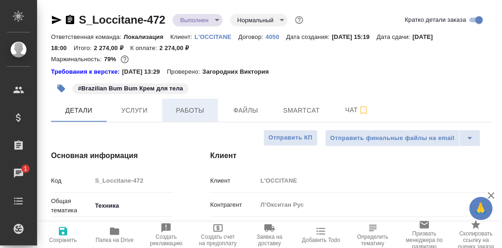
type textarea "x"
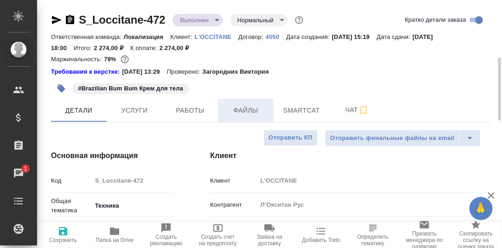
scroll to position [46, 0]
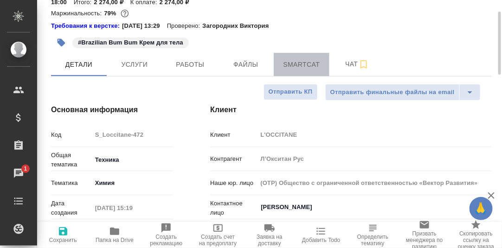
drag, startPoint x: 294, startPoint y: 63, endPoint x: 294, endPoint y: 68, distance: 5.1
click at [294, 64] on span "Smartcat" at bounding box center [301, 65] width 45 height 12
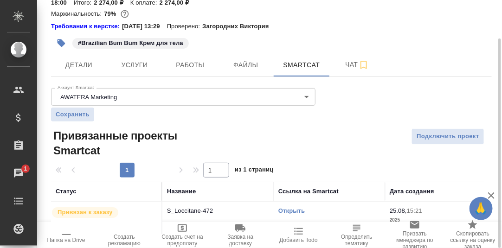
scroll to position [62, 0]
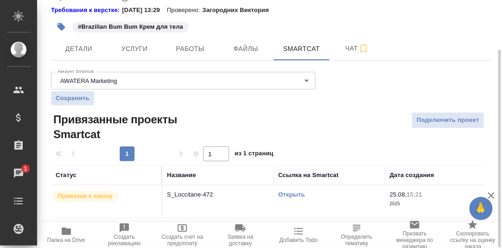
click at [286, 195] on link "Открыть" at bounding box center [291, 194] width 26 height 7
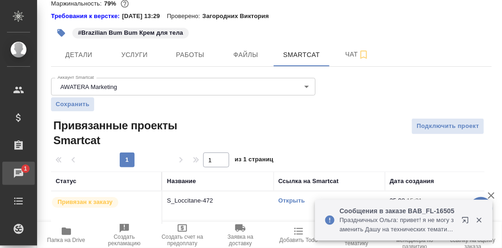
click at [17, 171] on div "Чаты" at bounding box center [6, 173] width 23 height 14
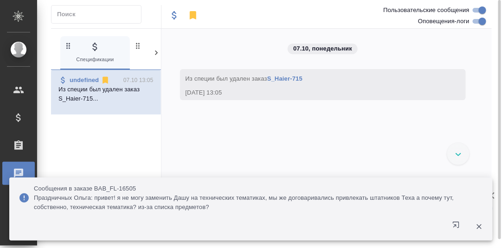
click at [153, 56] on icon at bounding box center [156, 52] width 9 height 9
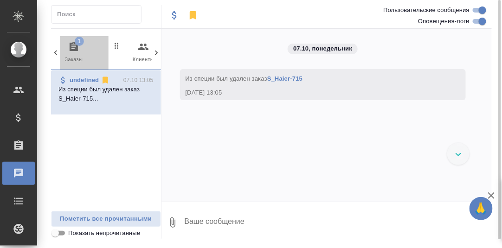
click at [73, 40] on button "1 Заказы" at bounding box center [74, 52] width 70 height 33
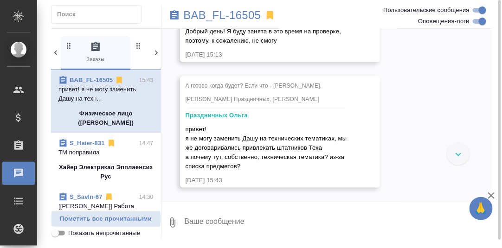
scroll to position [4056, 0]
click at [233, 222] on textarea at bounding box center [338, 223] width 308 height 32
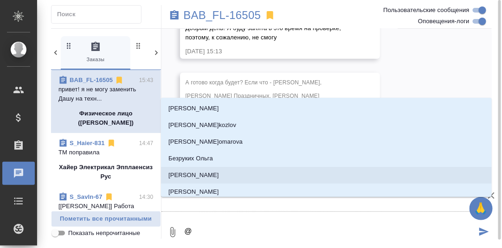
type textarea "@Т"
type input "Т"
type textarea "@Та"
type input "[PERSON_NAME]"
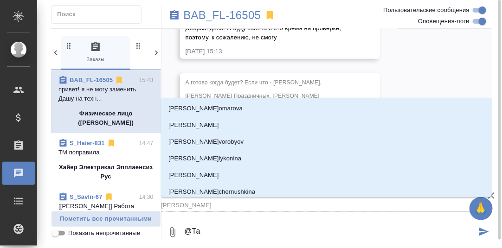
type textarea "@Тар"
type input "Тар"
type textarea "@Тара"
type input "Тара"
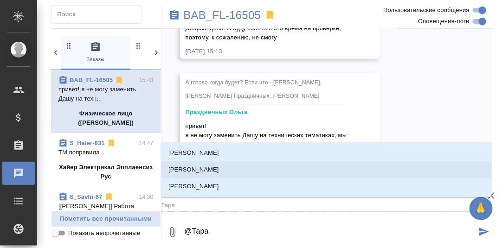
click at [219, 171] on p "[PERSON_NAME]" at bounding box center [193, 169] width 51 height 9
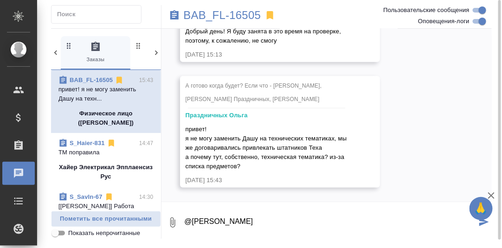
click at [282, 222] on textarea "@[PERSON_NAME]" at bounding box center [330, 223] width 293 height 32
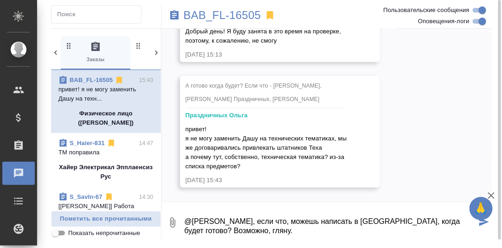
type textarea "@[PERSON_NAME], если что, можешь написать в [GEOGRAPHIC_DATA], когда будет гото…"
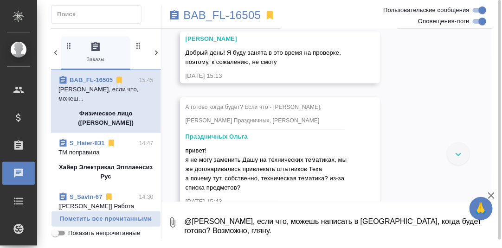
scroll to position [3842, 0]
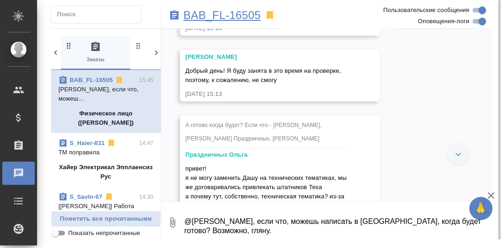
click at [229, 16] on p "BAB_FL-16505" at bounding box center [222, 15] width 77 height 9
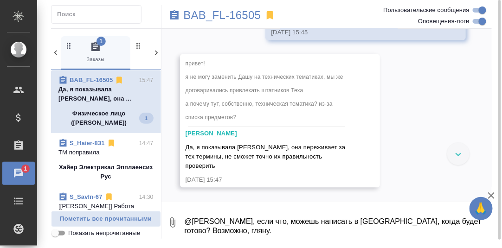
scroll to position [4267, 0]
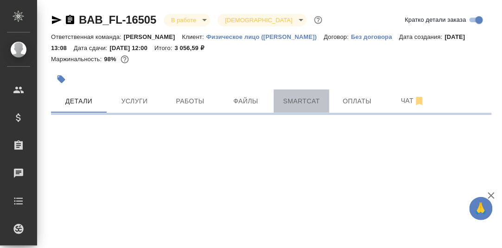
click at [299, 102] on span "Smartcat" at bounding box center [301, 101] width 45 height 12
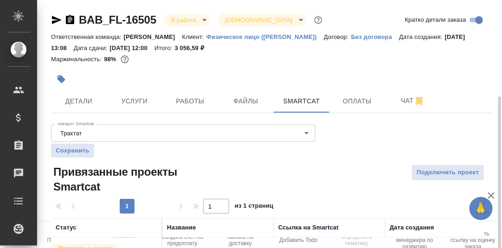
scroll to position [53, 0]
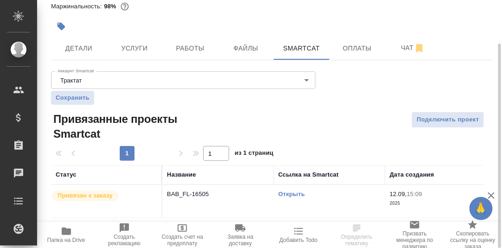
click at [297, 193] on link "Открыть" at bounding box center [291, 194] width 26 height 7
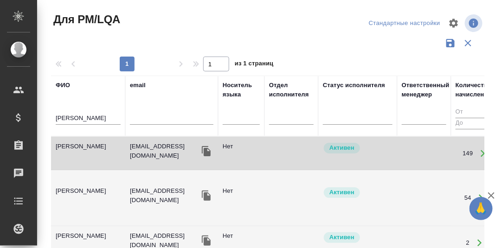
scroll to position [46, 0]
